Goal: Task Accomplishment & Management: Use online tool/utility

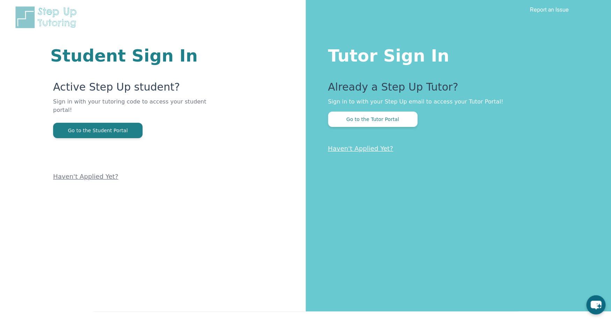
scroll to position [13, 0]
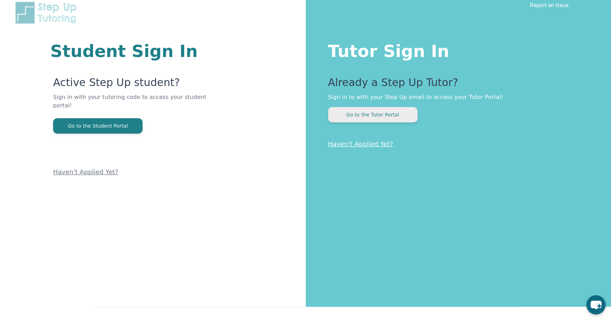
click at [370, 114] on button "Go to the Tutor Portal" at bounding box center [372, 114] width 89 height 15
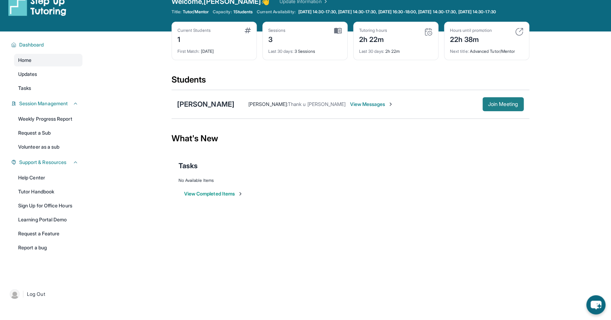
click at [499, 106] on span "Join Meeting" at bounding box center [503, 104] width 30 height 4
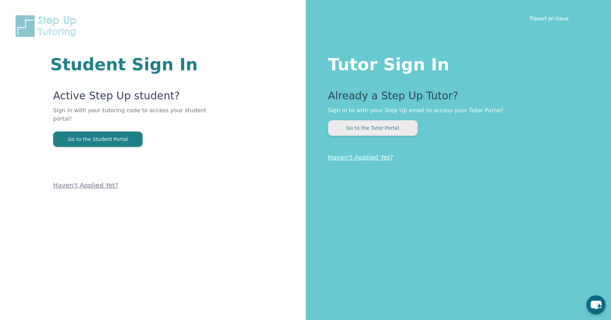
click at [375, 130] on button "Go to the Tutor Portal" at bounding box center [372, 127] width 89 height 15
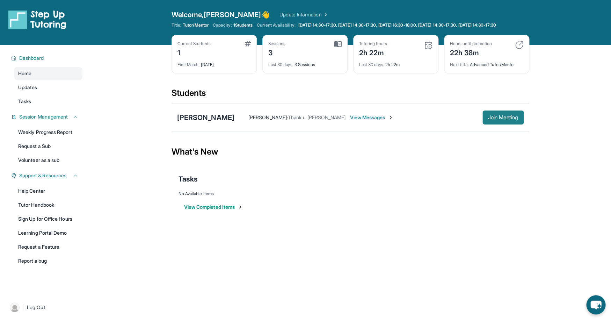
click at [503, 120] on span "Join Meeting" at bounding box center [503, 117] width 30 height 4
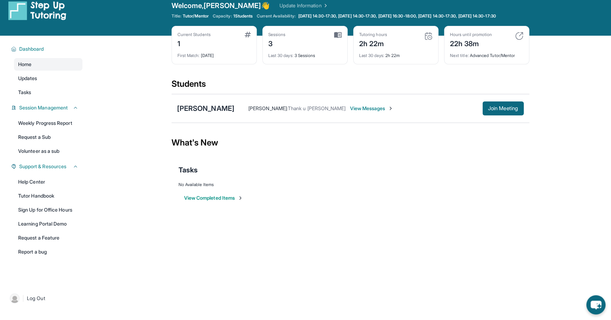
scroll to position [14, 0]
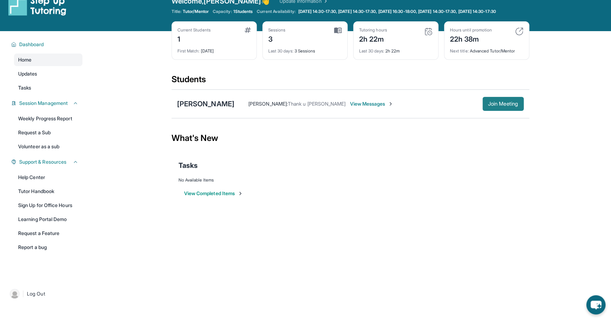
click at [498, 106] on span "Join Meeting" at bounding box center [503, 104] width 30 height 4
click at [507, 106] on span "Join Meeting" at bounding box center [503, 104] width 30 height 4
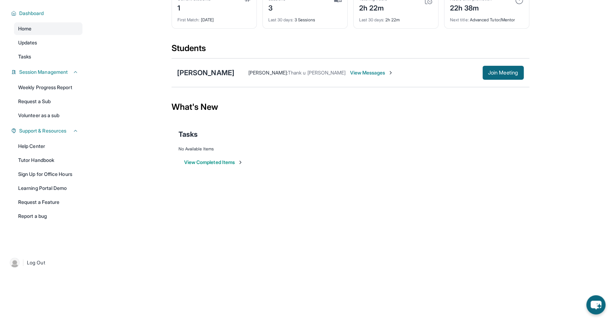
scroll to position [37, 0]
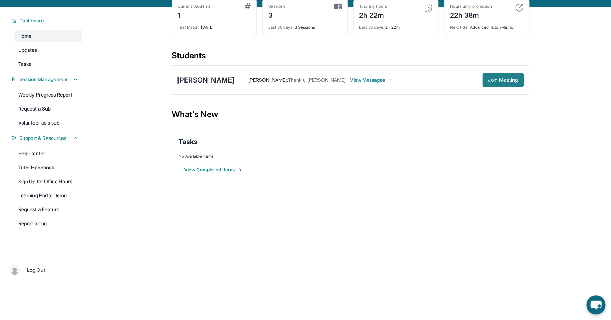
click at [495, 82] on span "Join Meeting" at bounding box center [503, 80] width 30 height 4
